Goal: Information Seeking & Learning: Learn about a topic

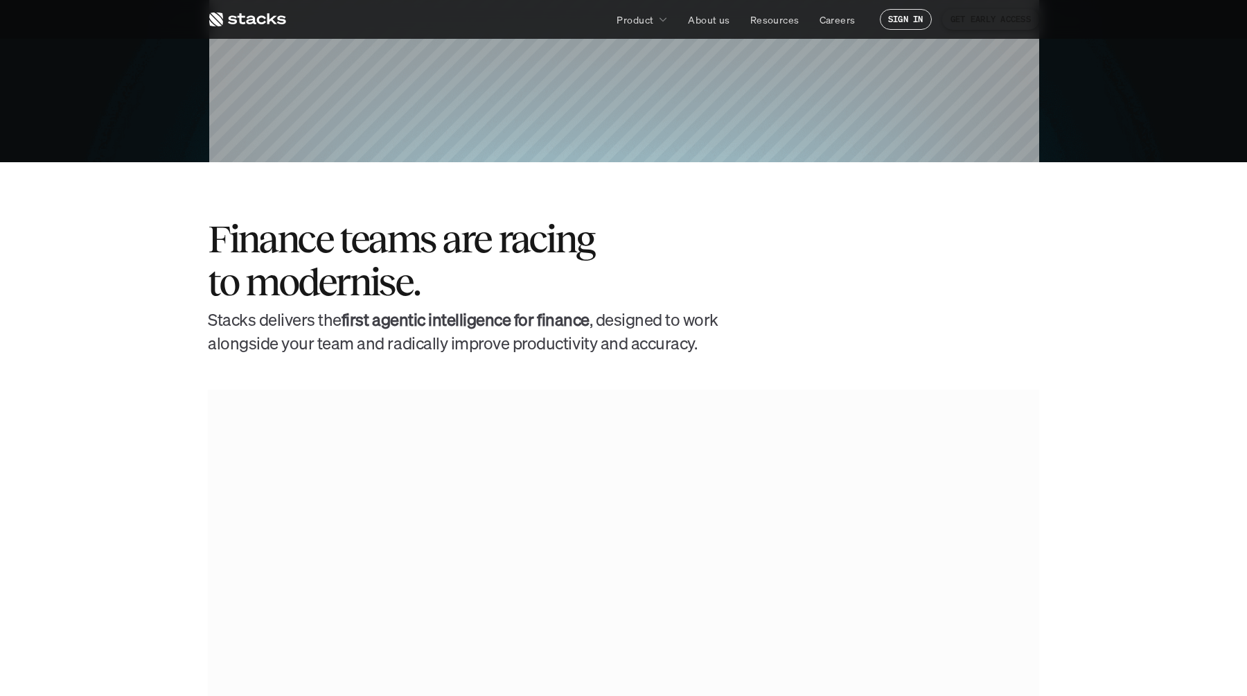
scroll to position [538, 0]
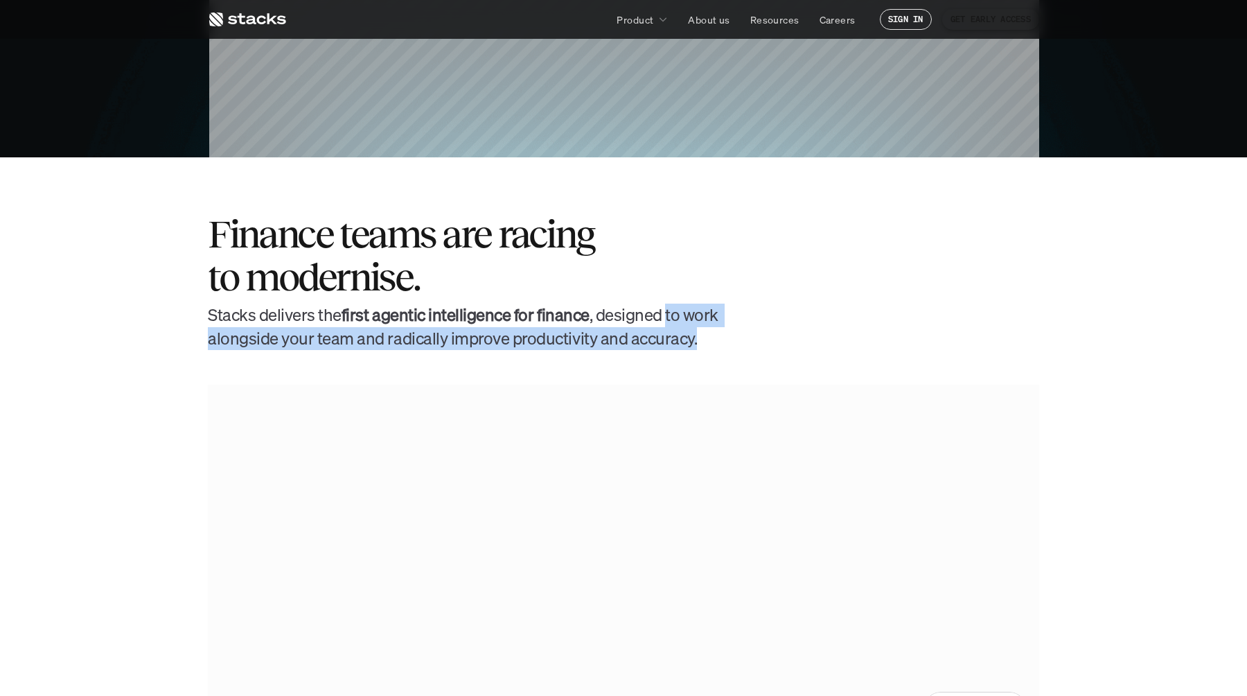
drag, startPoint x: 665, startPoint y: 312, endPoint x: 700, endPoint y: 355, distance: 56.2
click at [700, 355] on section "Finance teams are racing to modernise. [PERSON_NAME] delivers the first agentic…" at bounding box center [623, 467] width 1247 height 620
copy h4 "to work alongside your team and radically improve productivity and accuracy."
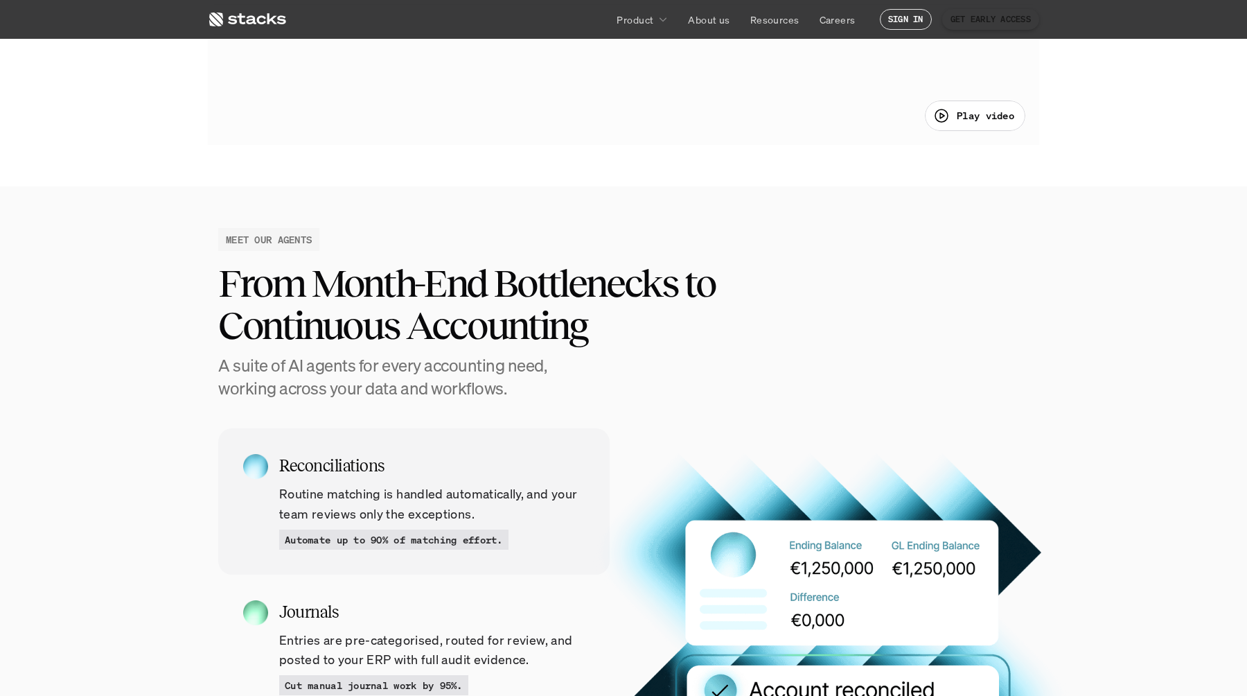
scroll to position [1136, 0]
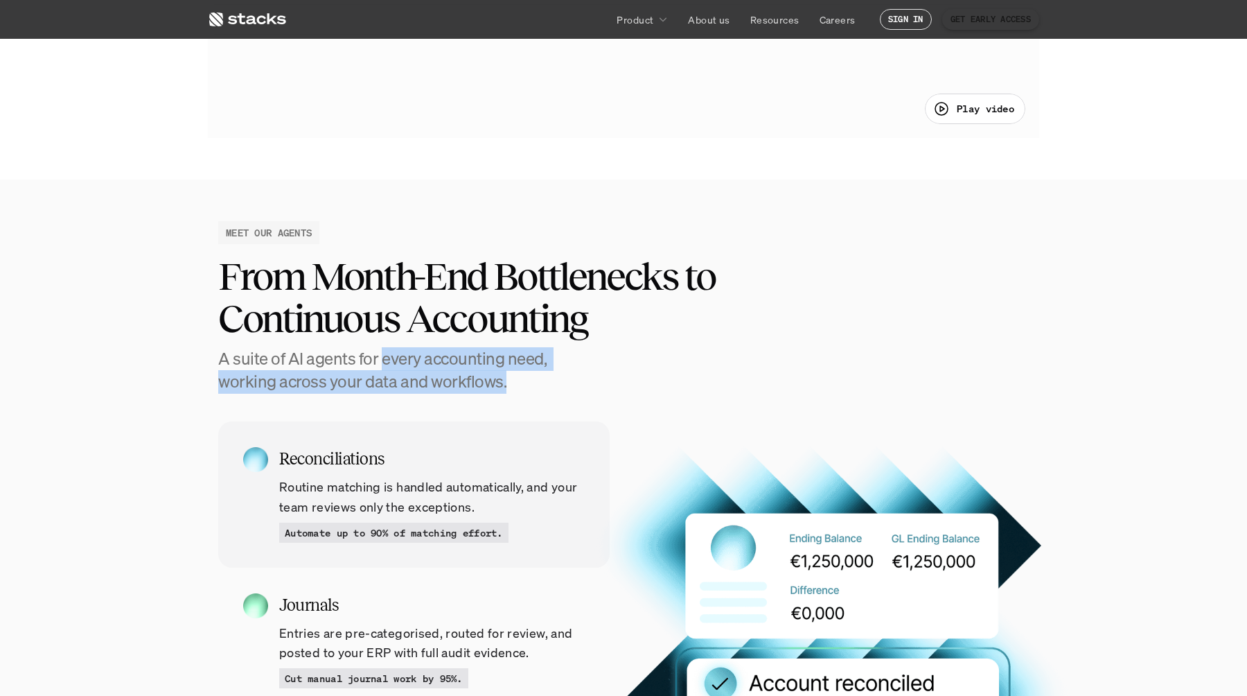
drag, startPoint x: 381, startPoint y: 357, endPoint x: 580, endPoint y: 376, distance: 199.7
click at [580, 376] on div "From Month-End Bottlenecks to Continuous Accounting A suite of AI agents for ev…" at bounding box center [623, 324] width 811 height 139
copy h4 "every accounting need, working across your data and workflows."
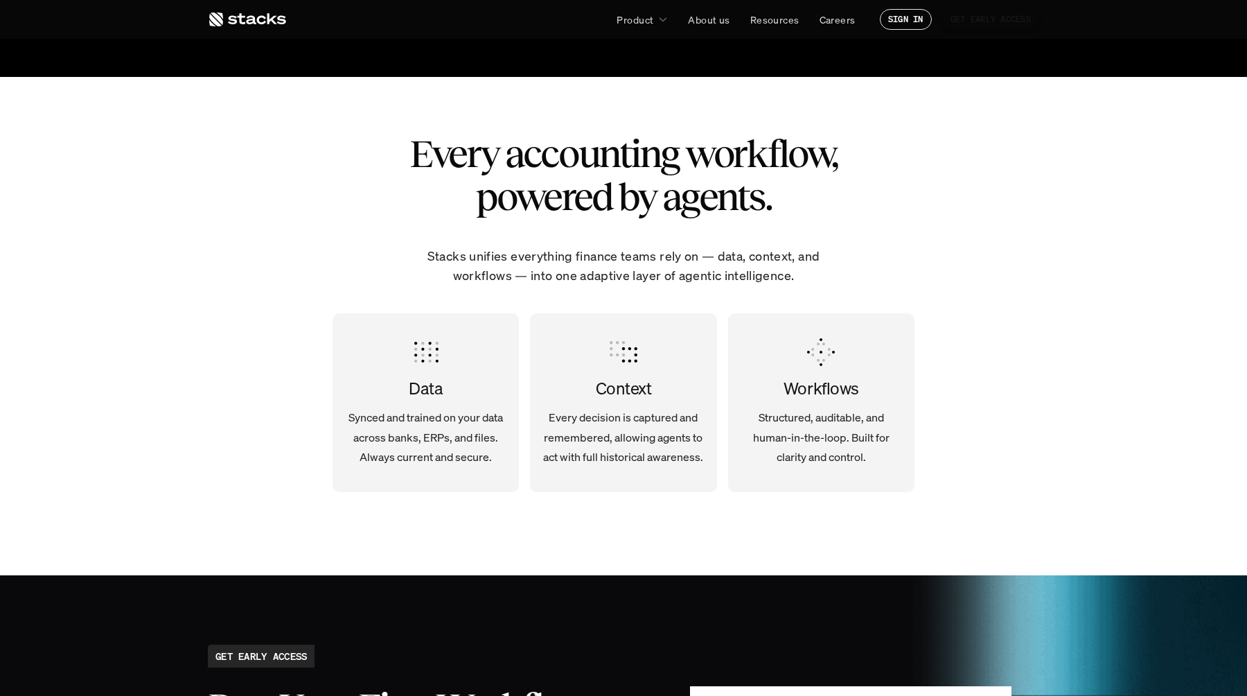
scroll to position [2566, 0]
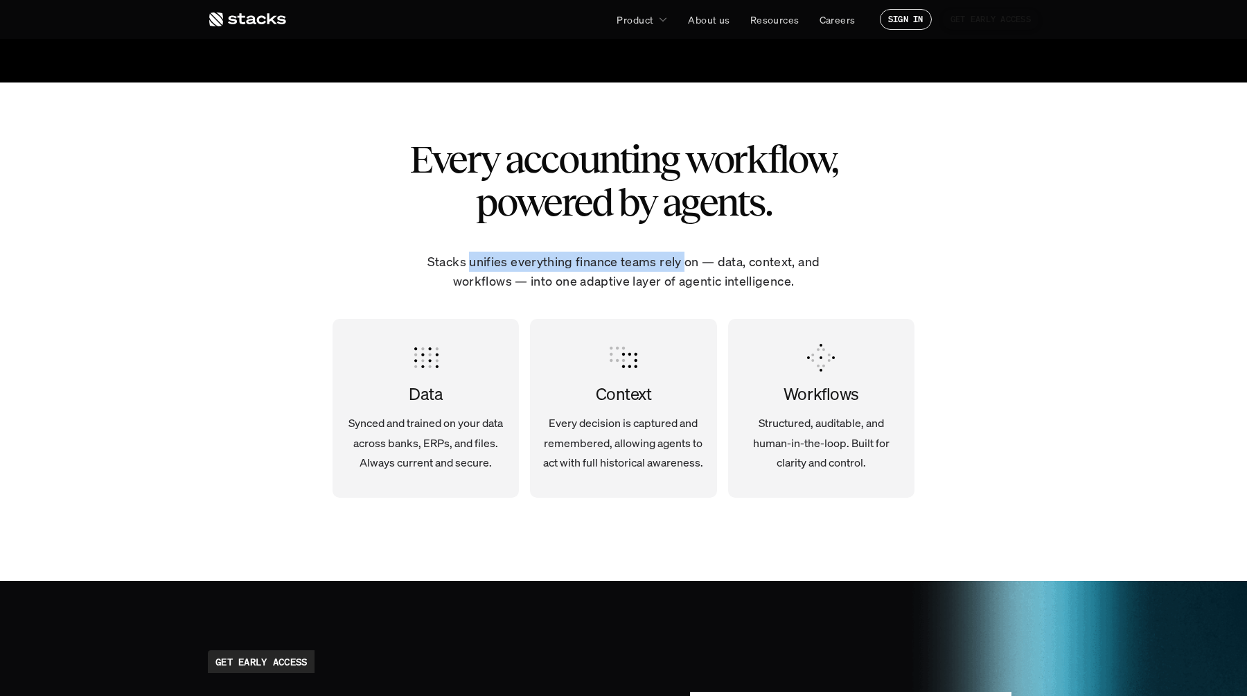
drag, startPoint x: 470, startPoint y: 258, endPoint x: 686, endPoint y: 263, distance: 215.5
click at [685, 263] on p "Stacks unifies everything finance teams rely on — data, context, and workflows …" at bounding box center [624, 271] width 430 height 40
click at [655, 271] on p "Stacks unifies everything finance teams rely on — data, context, and workflows …" at bounding box center [624, 271] width 430 height 40
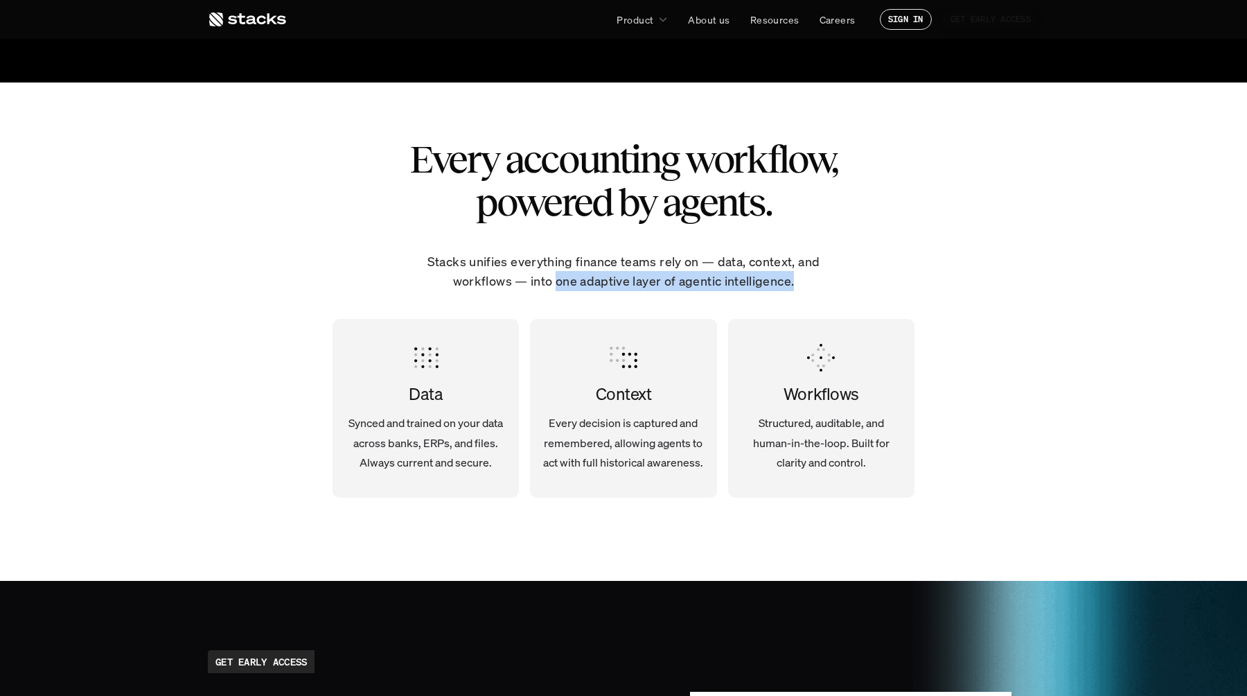
drag, startPoint x: 556, startPoint y: 280, endPoint x: 810, endPoint y: 283, distance: 253.6
click at [810, 283] on p "Stacks unifies everything finance teams rely on — data, context, and workflows …" at bounding box center [624, 271] width 430 height 40
copy p "one adaptive layer of agentic intelligence."
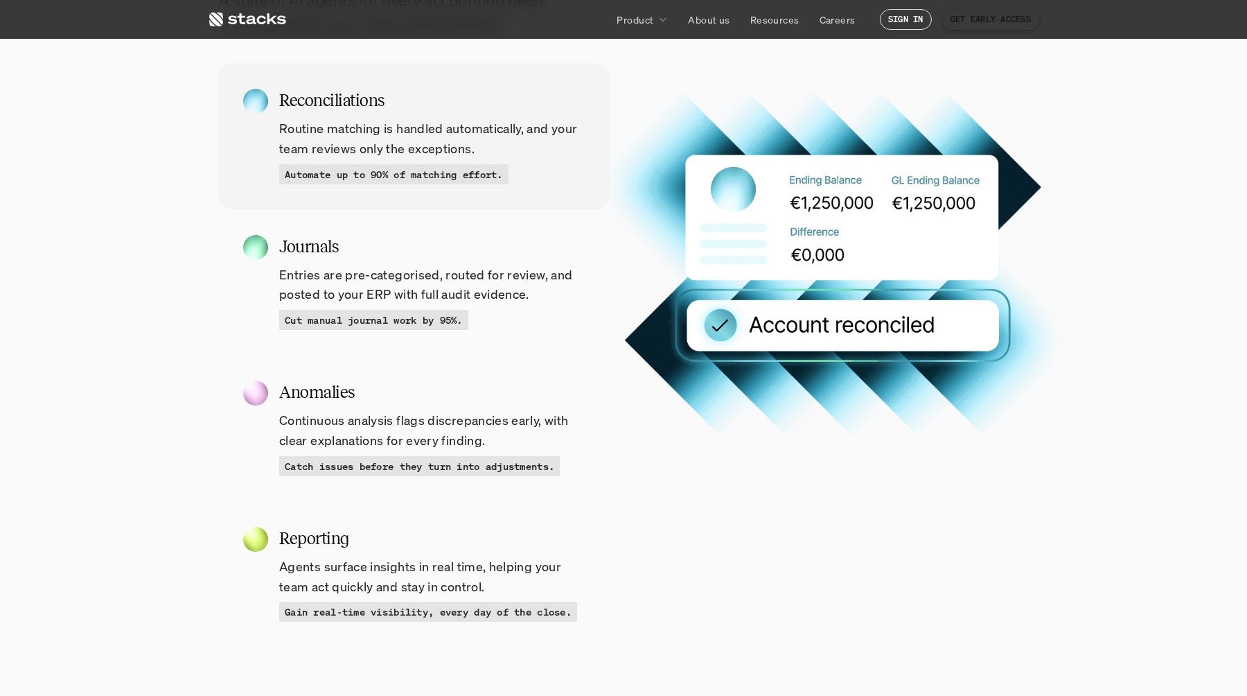
scroll to position [1478, 0]
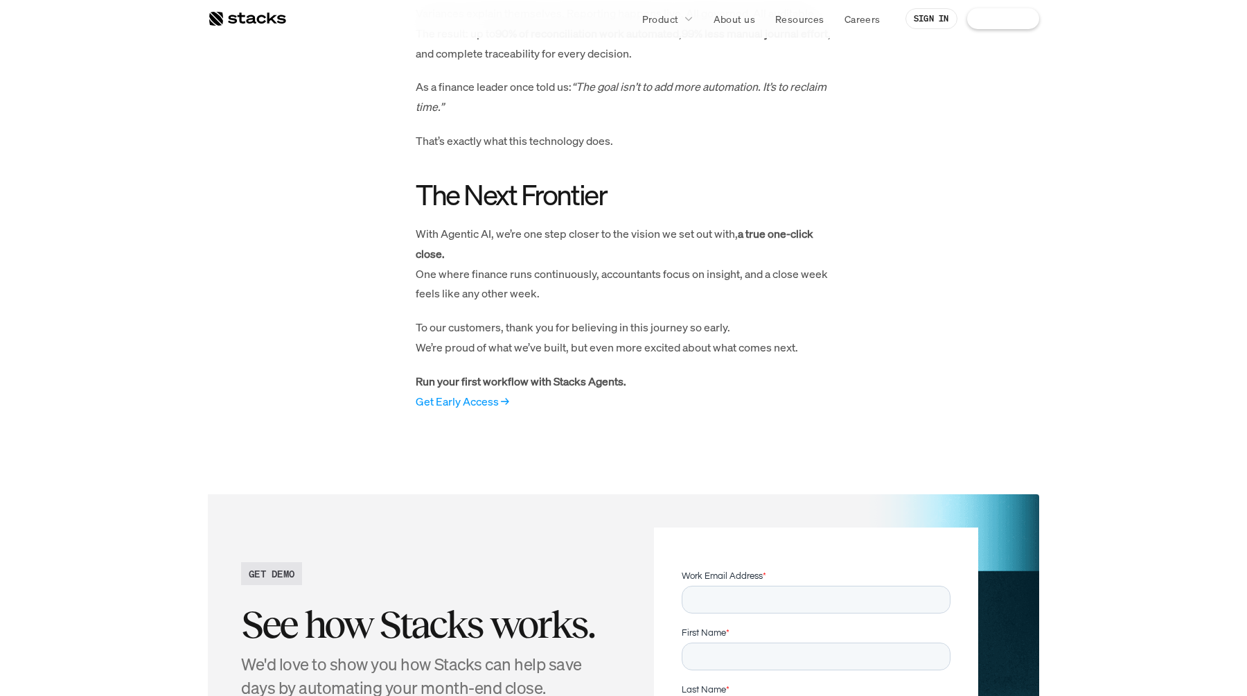
scroll to position [1334, 0]
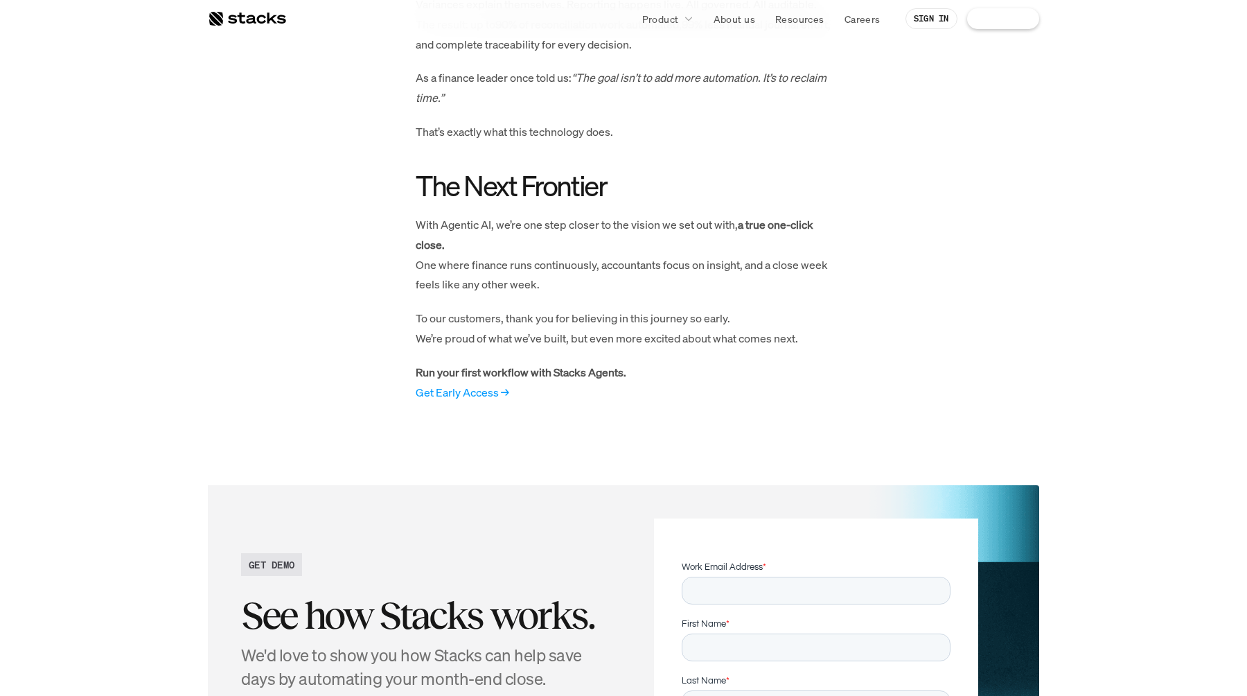
drag, startPoint x: 743, startPoint y: 242, endPoint x: 777, endPoint y: 269, distance: 43.0
click at [777, 269] on p "With Agentic AI, we’re one step closer to the vision we set out with, a true on…" at bounding box center [624, 255] width 416 height 80
copy strong "a true one-click close."
